Goal: Transaction & Acquisition: Purchase product/service

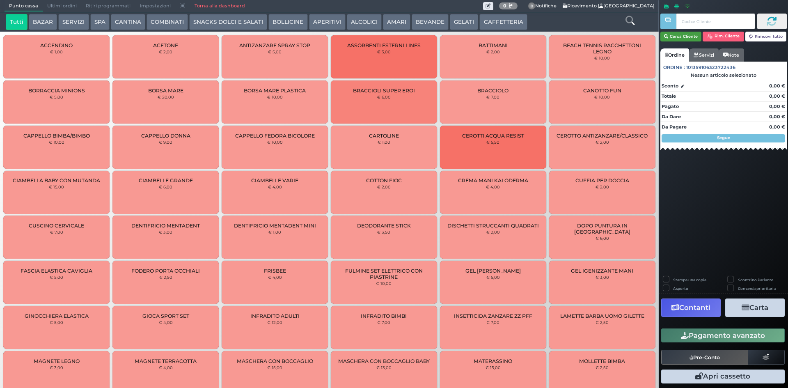
click at [681, 40] on button "Cerca Cliente" at bounding box center [680, 37] width 41 height 10
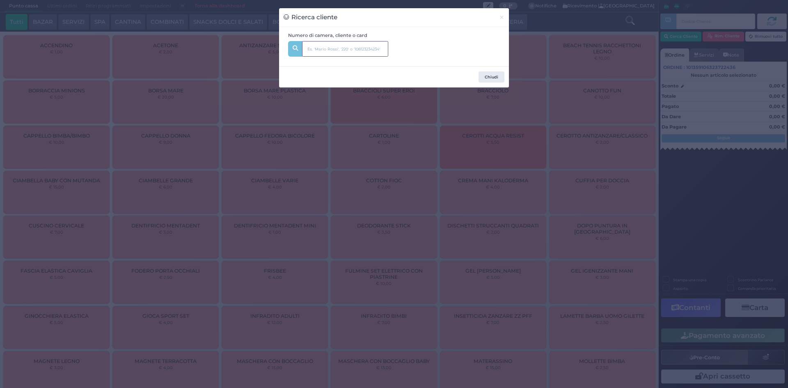
click at [377, 50] on input "text" at bounding box center [345, 49] width 86 height 16
type input "223"
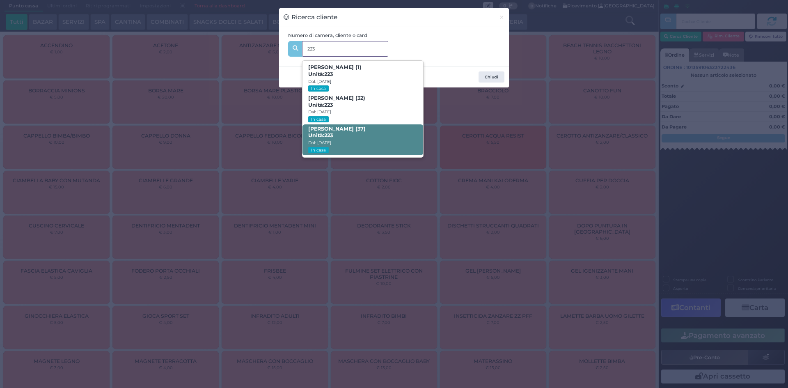
click at [377, 134] on span "DAVIDE BRUNO (37) Unità: 223 Dal: 24/08/2025 In casa" at bounding box center [363, 139] width 120 height 31
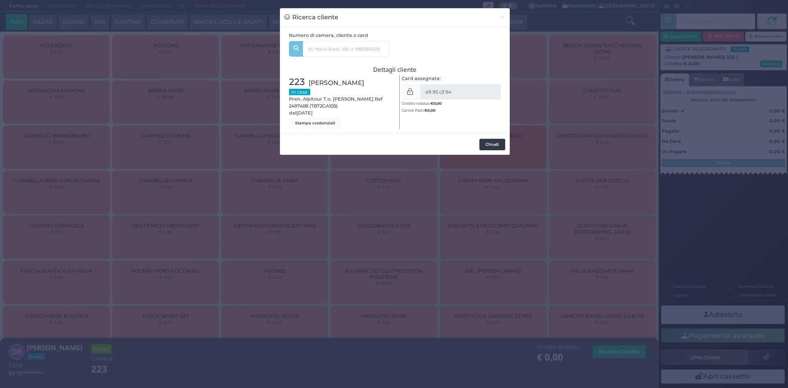
click at [489, 140] on button "Chiudi" at bounding box center [492, 144] width 26 height 11
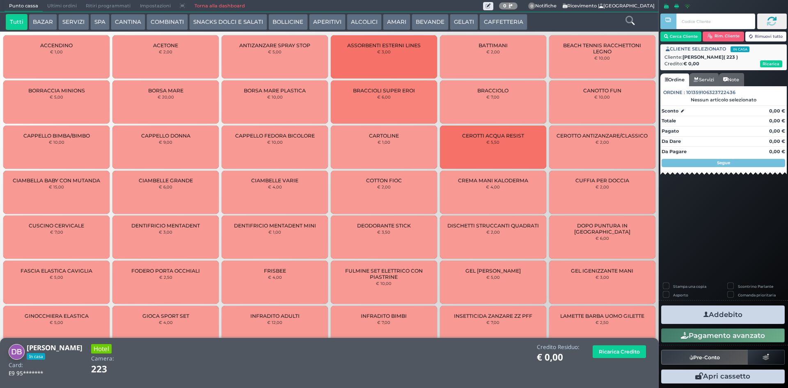
click at [631, 16] on icon at bounding box center [630, 20] width 9 height 9
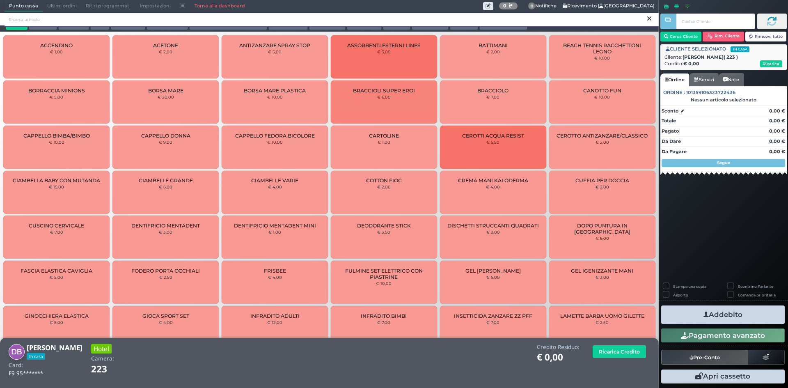
click at [378, 21] on input "search" at bounding box center [332, 19] width 654 height 14
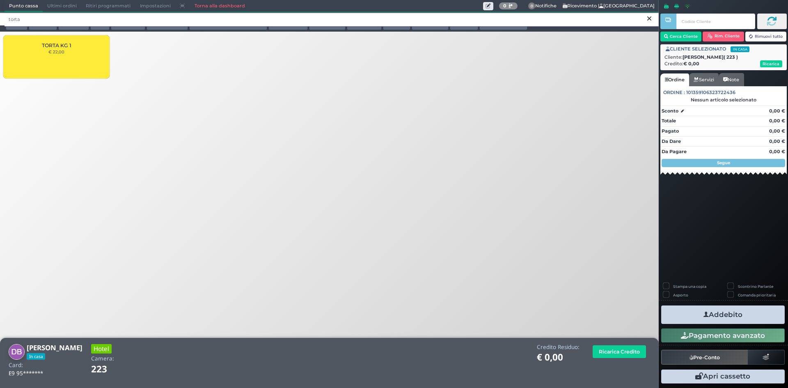
type input "torta"
click at [85, 55] on div "TORTA KG 1 € 22,00" at bounding box center [56, 56] width 106 height 43
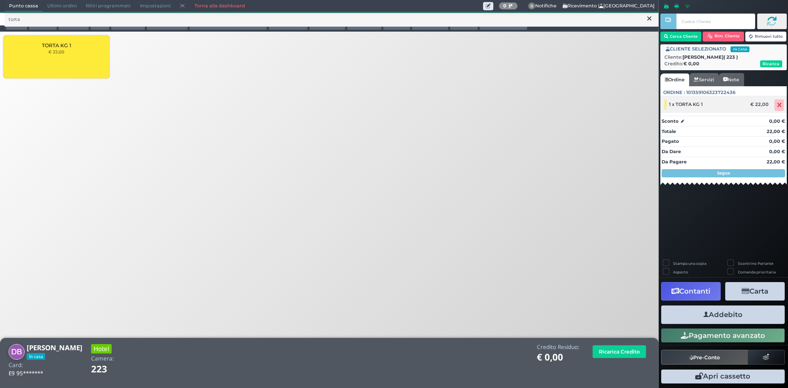
click at [706, 101] on div "1 x TORTA KG 1" at bounding box center [704, 104] width 89 height 10
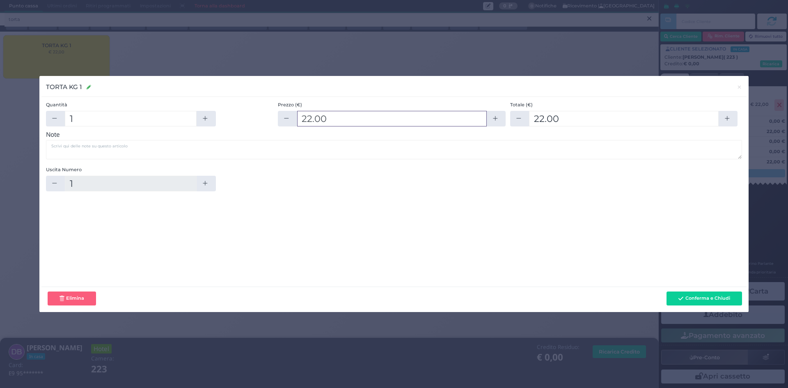
click at [335, 117] on input "22.00" at bounding box center [392, 119] width 190 height 16
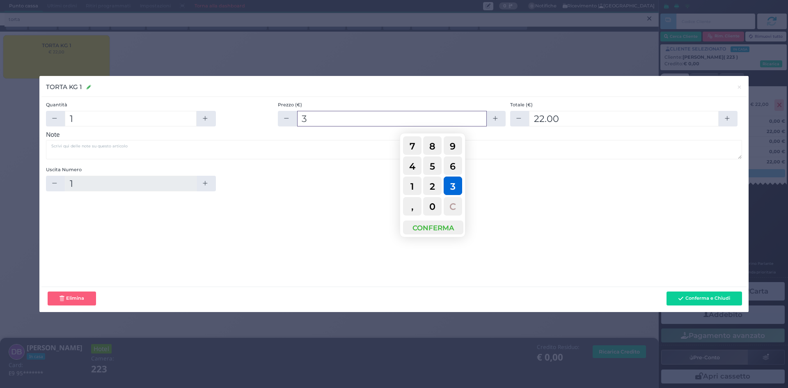
click at [452, 183] on span "3" at bounding box center [452, 186] width 5 height 18
type input "33"
click at [452, 183] on span "3" at bounding box center [452, 186] width 5 height 18
type input "33"
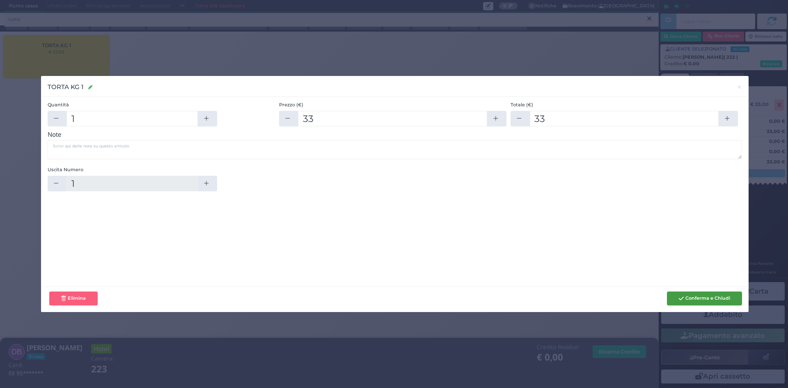
click at [698, 294] on button "Conferma e Chiudi" at bounding box center [704, 298] width 75 height 14
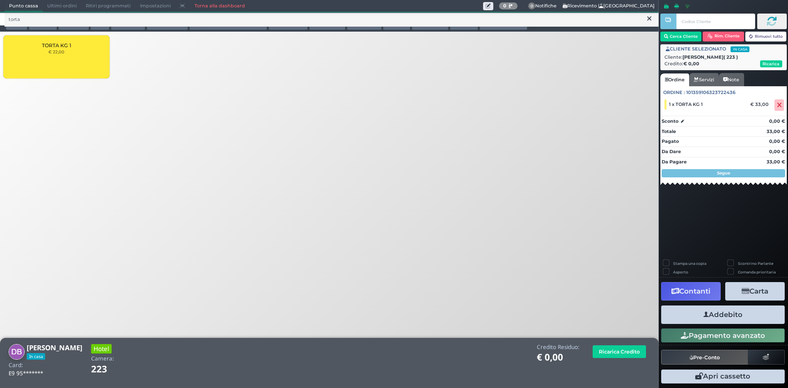
click at [722, 314] on button "Addebito" at bounding box center [723, 314] width 124 height 18
